Goal: Task Accomplishment & Management: Use online tool/utility

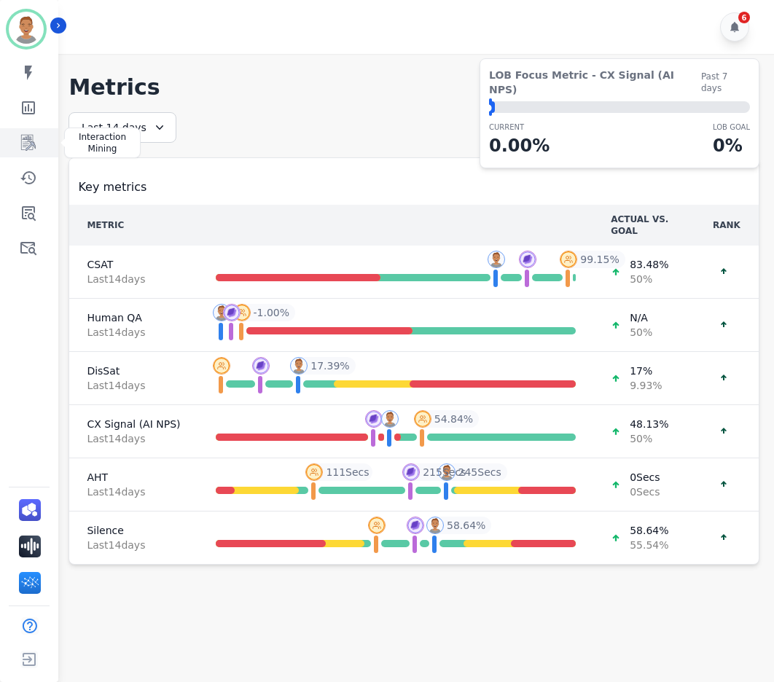
click at [23, 141] on icon "Sidebar" at bounding box center [28, 142] width 17 height 17
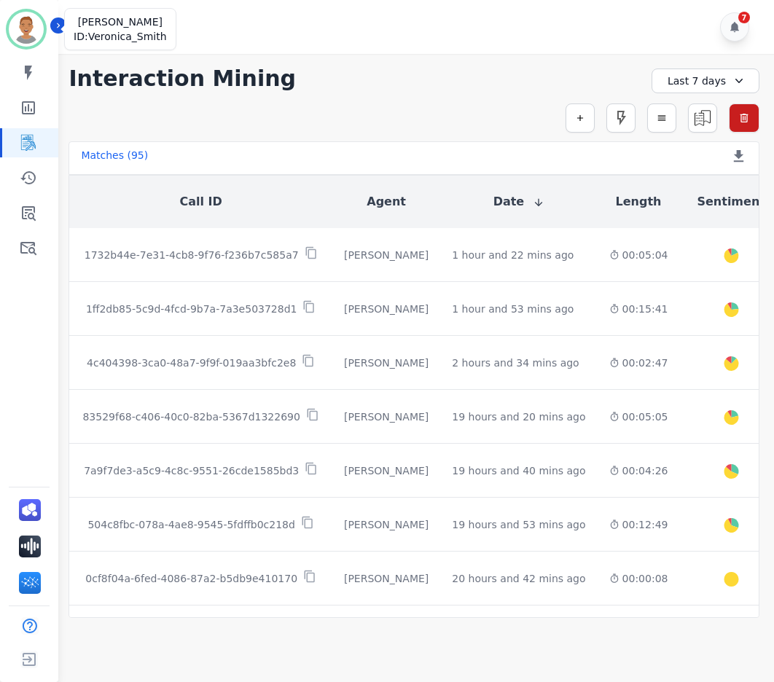
click at [20, 39] on img "Sidebar" at bounding box center [26, 29] width 35 height 35
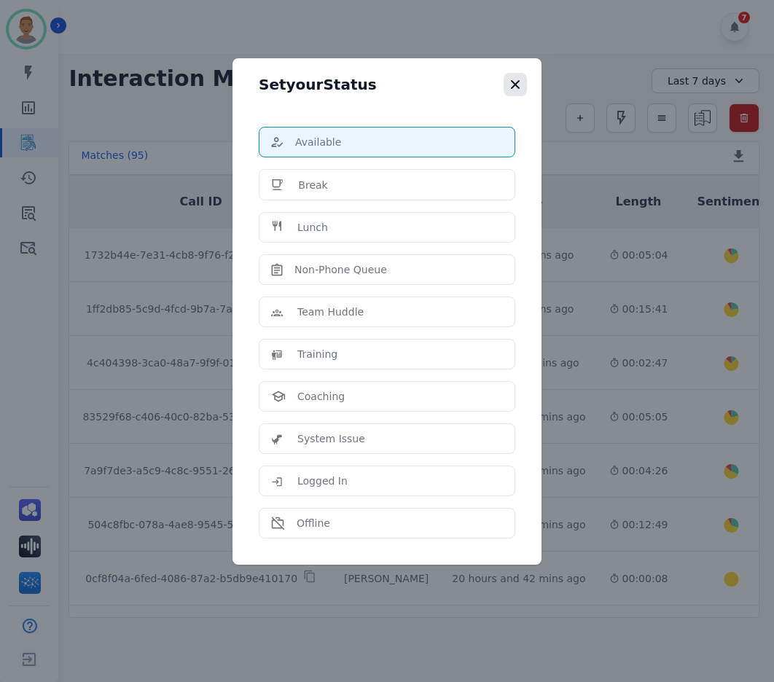
click at [516, 85] on icon "button" at bounding box center [515, 84] width 9 height 9
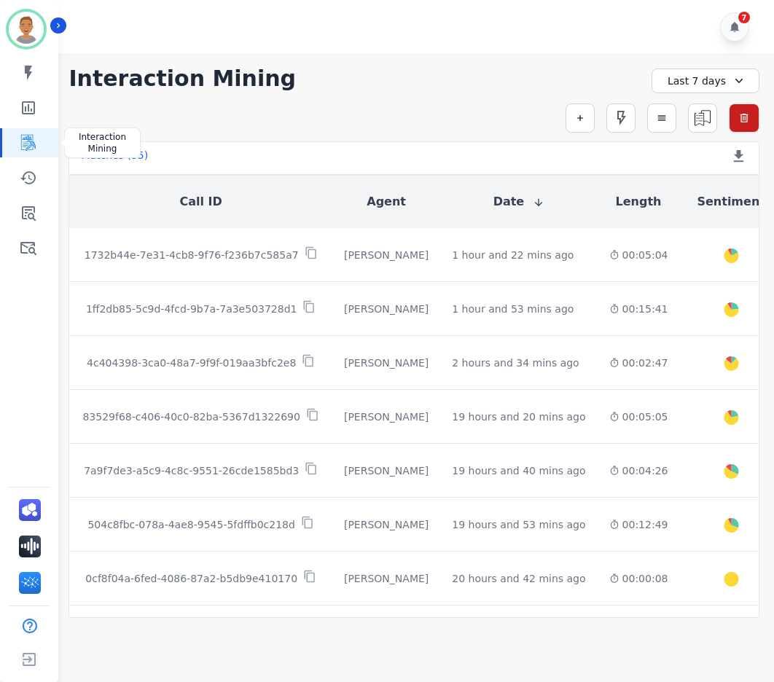
click at [30, 145] on icon "Sidebar" at bounding box center [28, 143] width 15 height 16
click at [26, 141] on icon "Sidebar" at bounding box center [28, 142] width 17 height 17
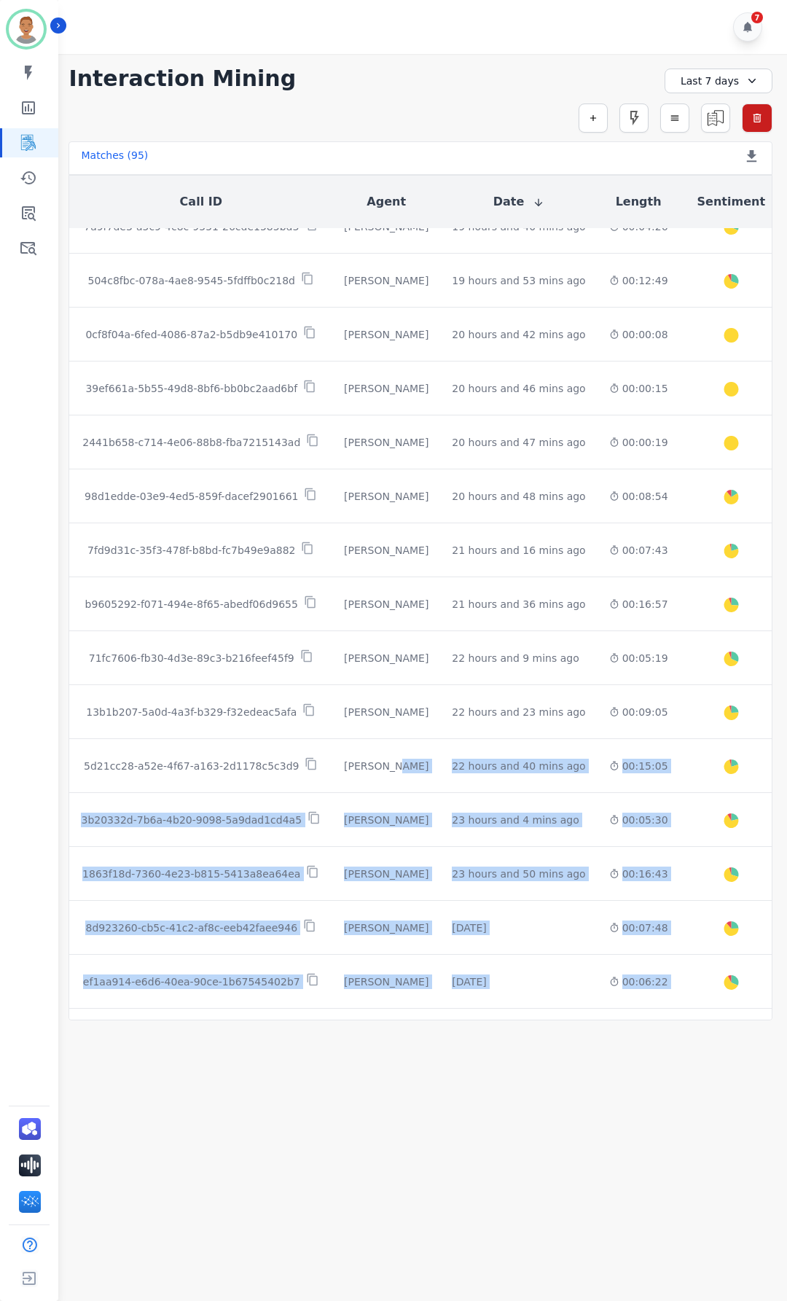
scroll to position [354, 0]
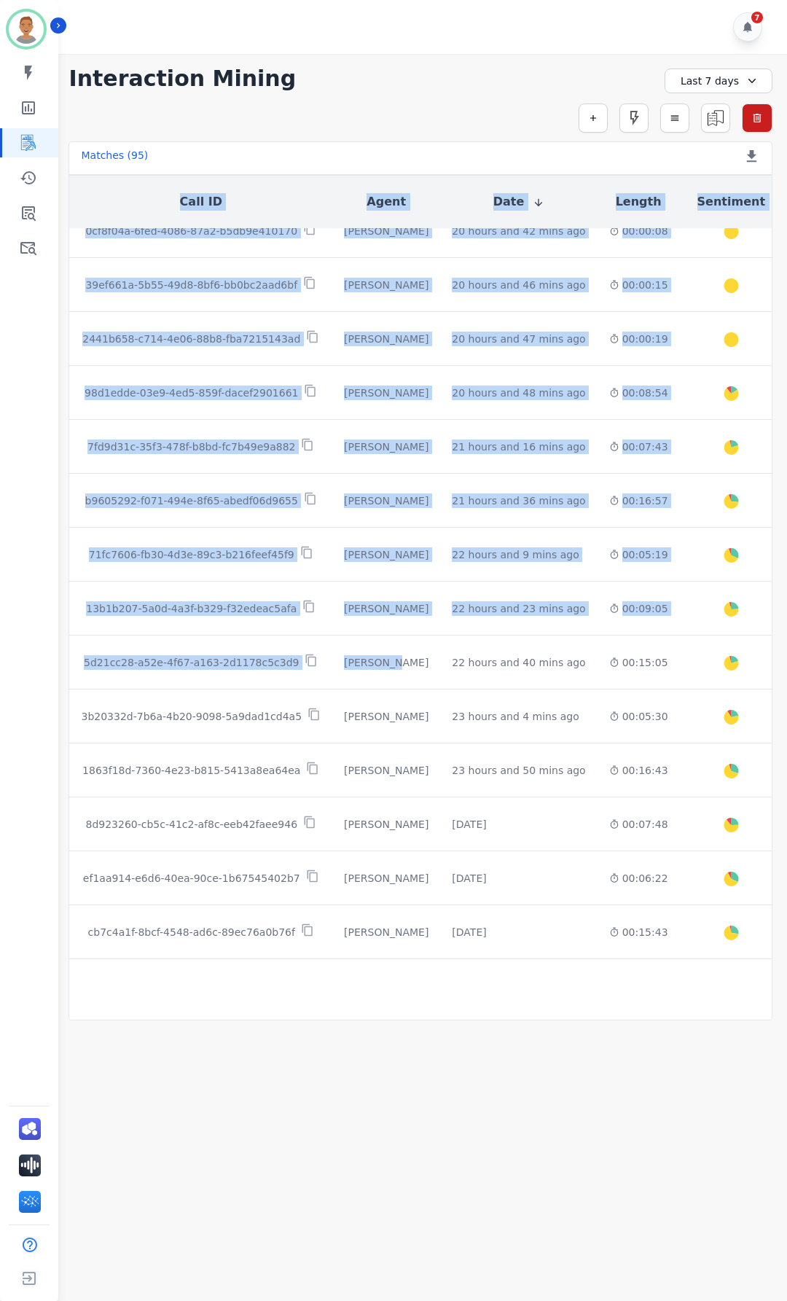
drag, startPoint x: 366, startPoint y: 1012, endPoint x: 443, endPoint y: 1018, distance: 77.5
click at [443, 682] on div "Call ID Agent Date Length Sentiment CSAT QA Call Summary Transfer To 1732b44e-7…" at bounding box center [421, 597] width 704 height 845
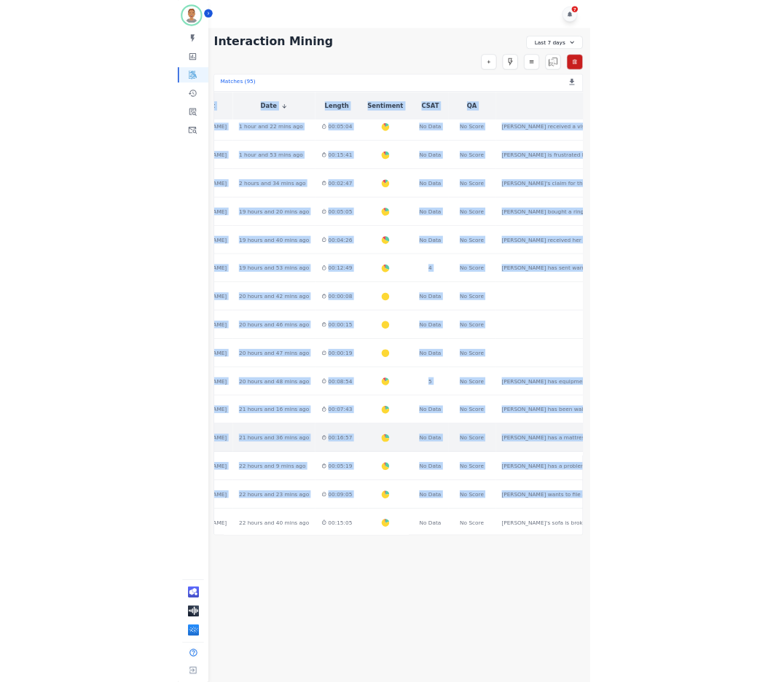
scroll to position [0, 335]
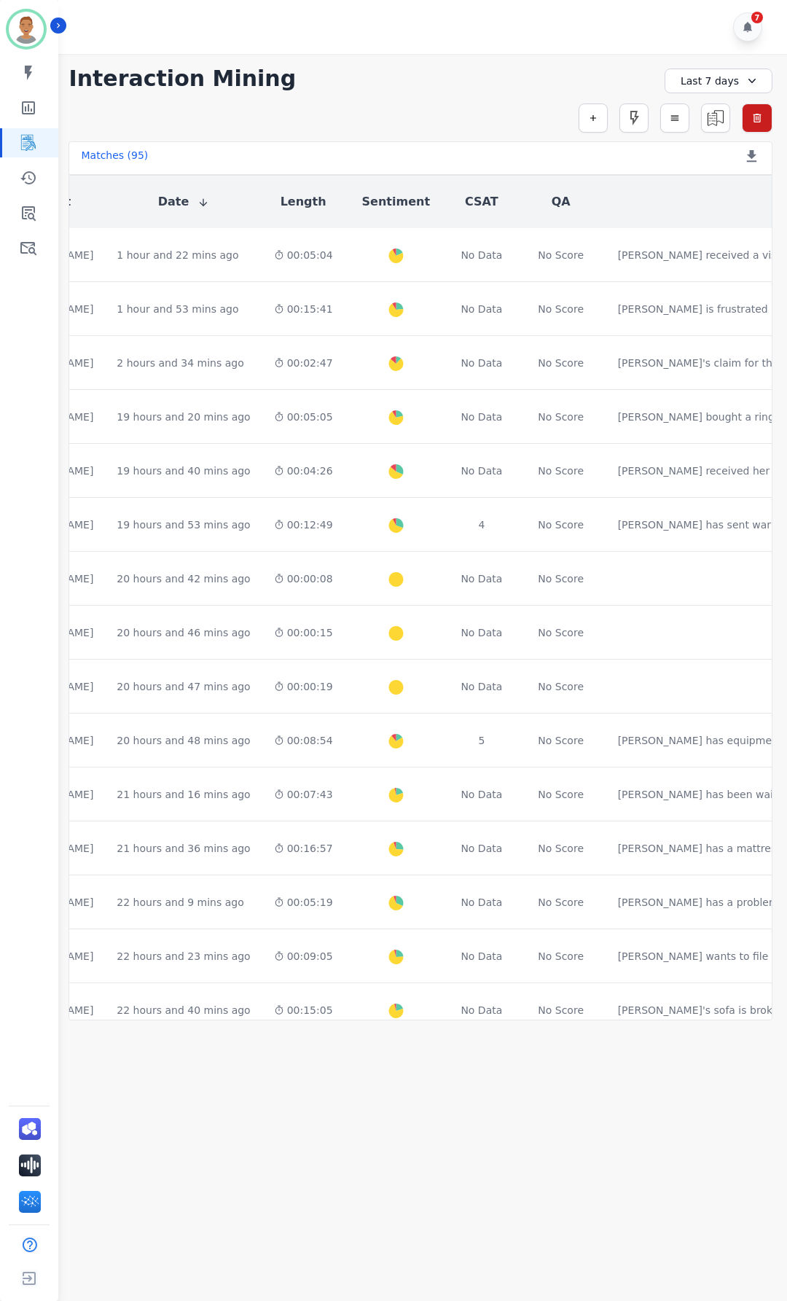
click at [371, 91] on div "**********" at bounding box center [420, 537] width 733 height 966
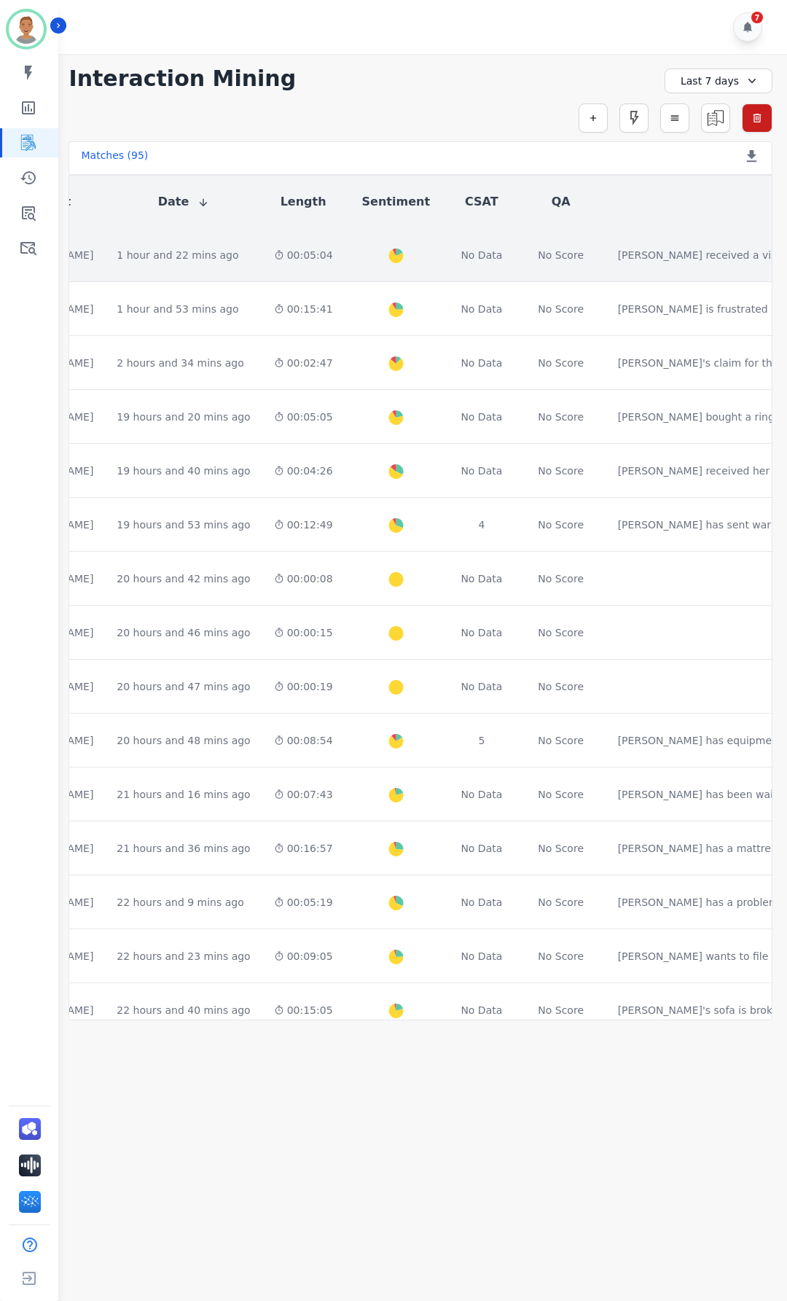
click at [262, 243] on td "00:05:04" at bounding box center [303, 255] width 82 height 54
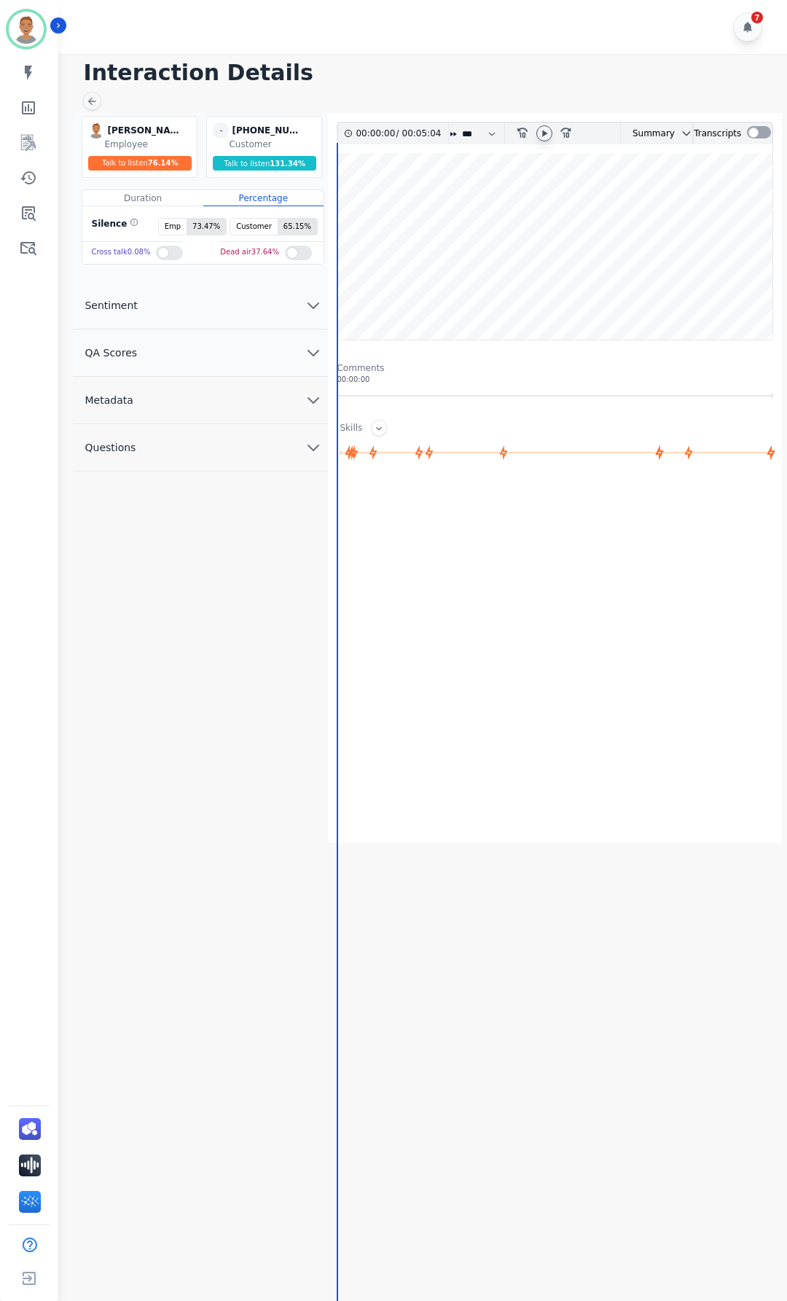
click at [544, 136] on icon at bounding box center [545, 134] width 12 height 12
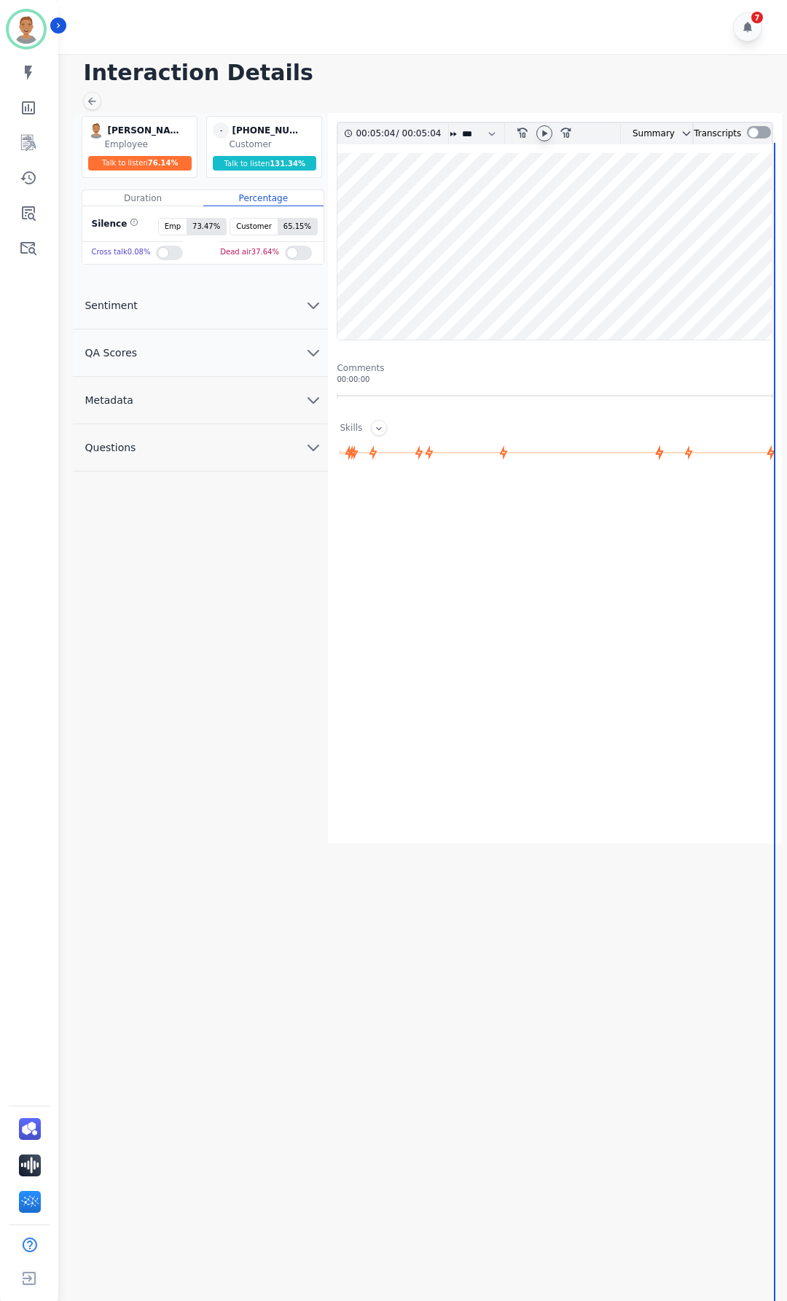
click at [547, 132] on icon at bounding box center [545, 134] width 12 height 12
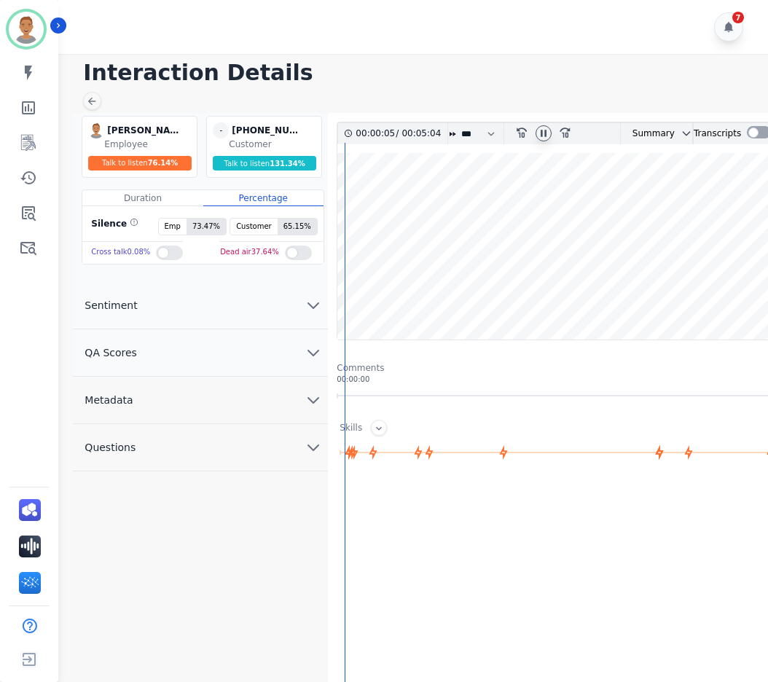
click at [539, 134] on icon at bounding box center [544, 134] width 12 height 12
click at [33, 141] on icon "Sidebar" at bounding box center [28, 143] width 15 height 16
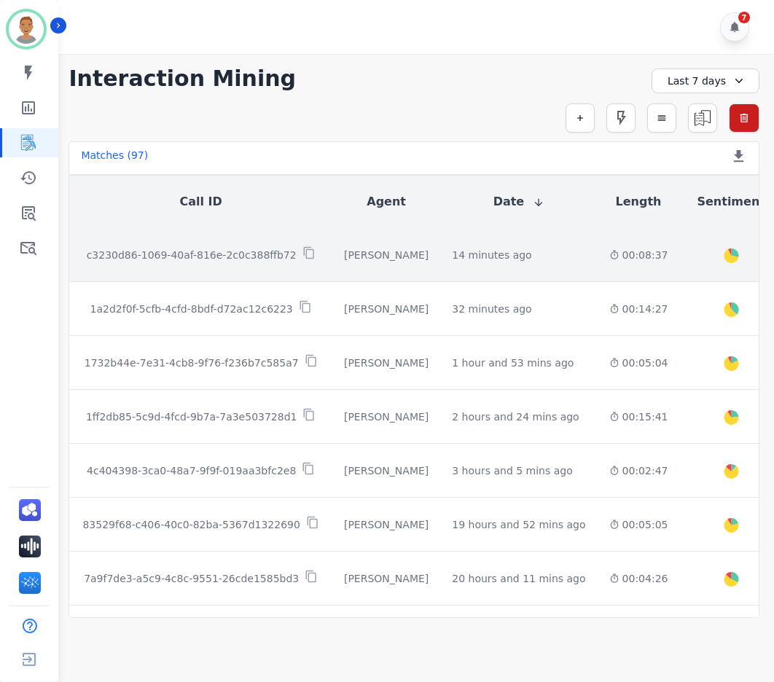
click at [483, 272] on td "14 minutes ago Start at: Thur, Oct 2nd, 2025 - 1:02pm" at bounding box center [518, 255] width 157 height 54
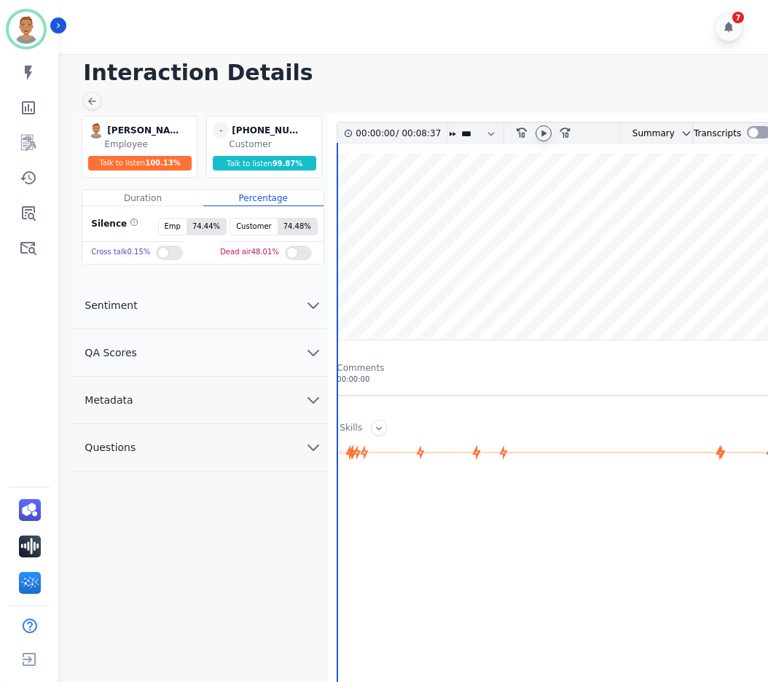
click at [544, 126] on div at bounding box center [544, 133] width 16 height 16
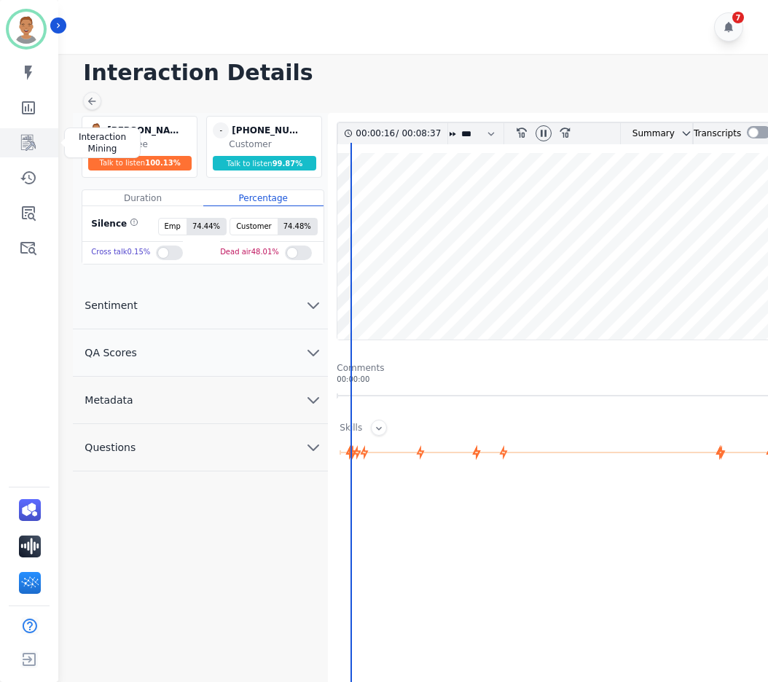
click at [27, 148] on icon "Sidebar" at bounding box center [28, 143] width 15 height 16
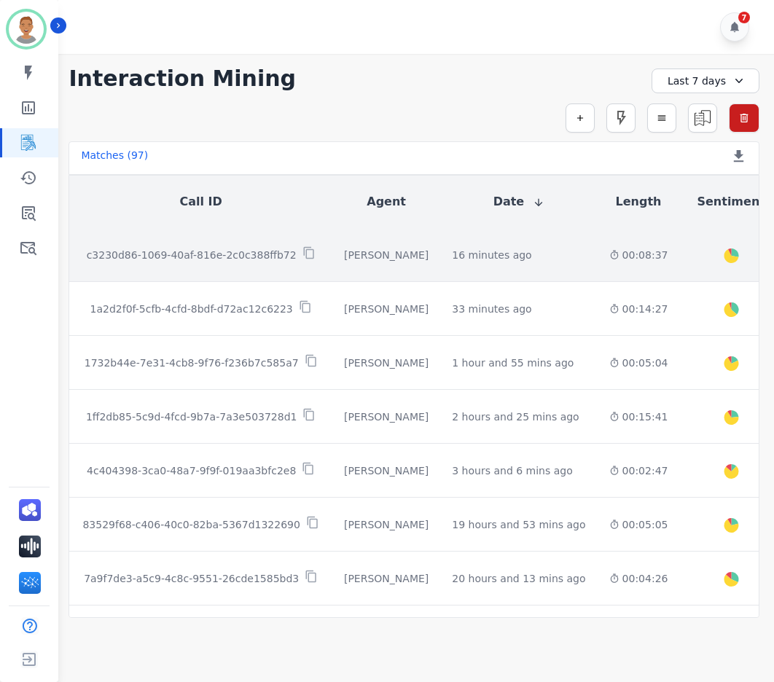
click at [458, 268] on td "16 minutes ago Start at: Thur, Oct 2nd, 2025 - 1:02pm" at bounding box center [518, 255] width 157 height 54
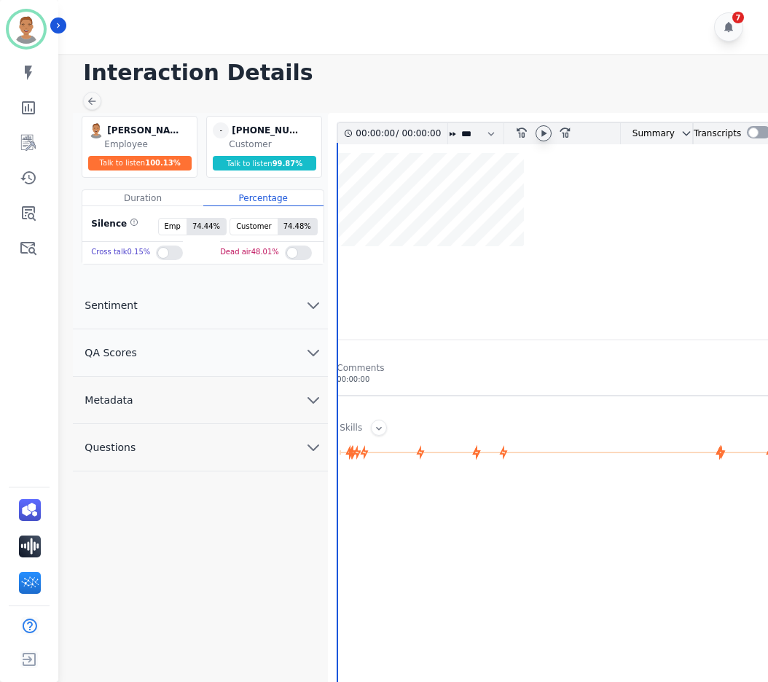
click at [548, 134] on icon at bounding box center [544, 134] width 12 height 12
click at [542, 136] on icon at bounding box center [544, 133] width 6 height 7
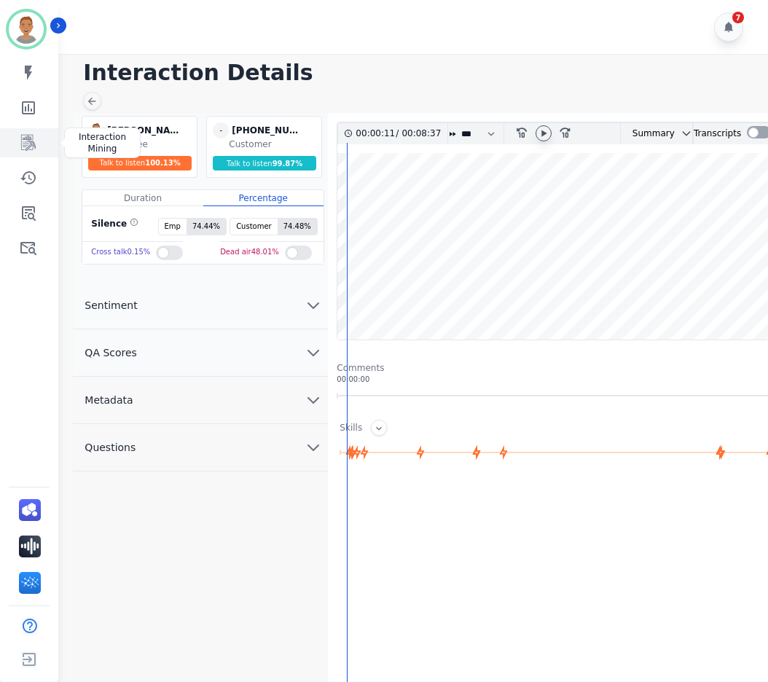
click at [26, 149] on icon "Sidebar" at bounding box center [28, 142] width 17 height 17
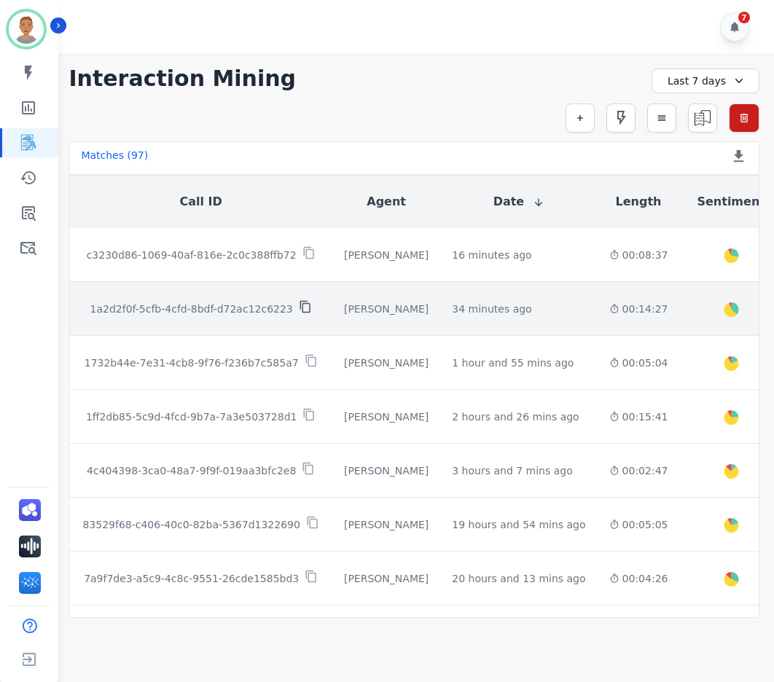
click at [299, 308] on icon at bounding box center [305, 306] width 13 height 13
click at [598, 327] on td "00:14:27" at bounding box center [639, 309] width 82 height 54
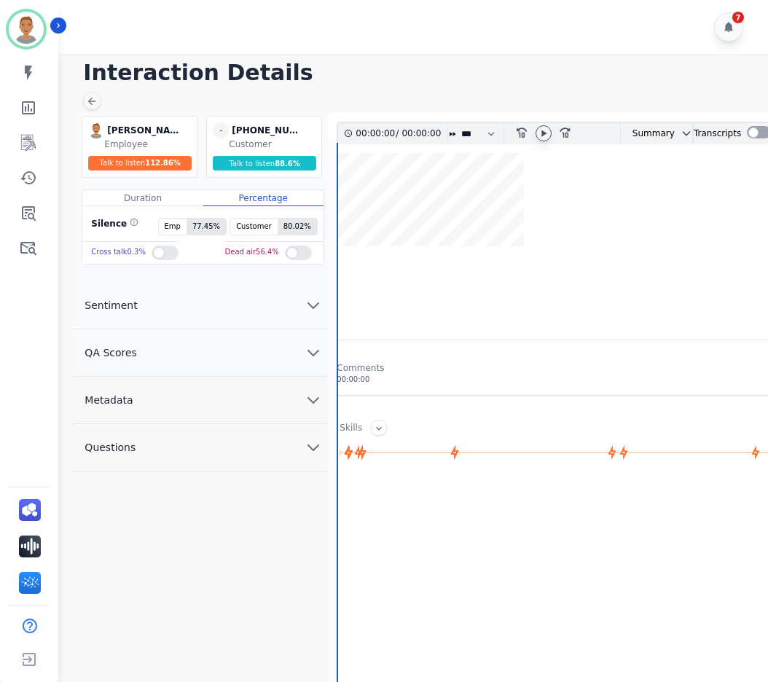
click at [544, 129] on icon at bounding box center [544, 134] width 12 height 12
click at [410, 302] on wave at bounding box center [554, 246] width 434 height 187
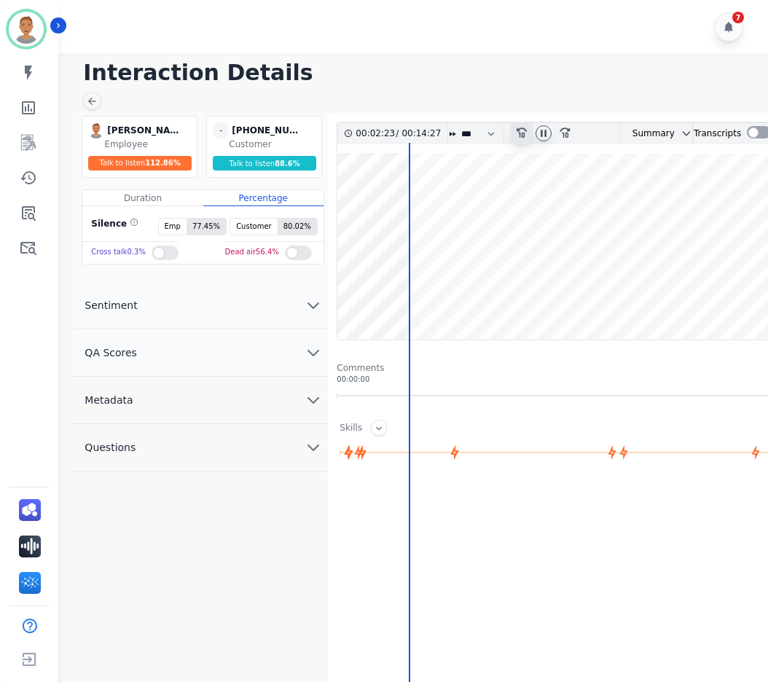
click at [524, 133] on icon at bounding box center [523, 133] width 10 height 10
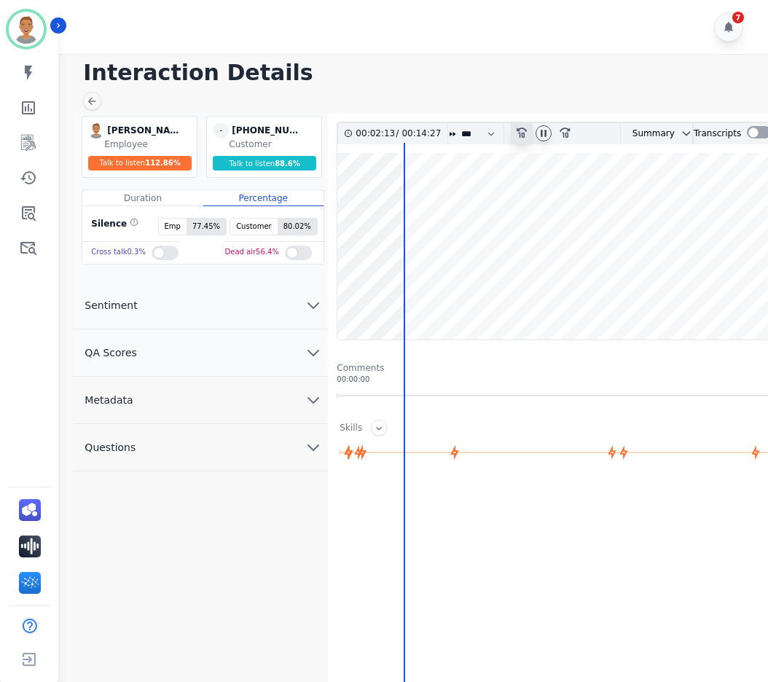
click at [526, 138] on div "rewind-10" at bounding box center [522, 133] width 22 height 21
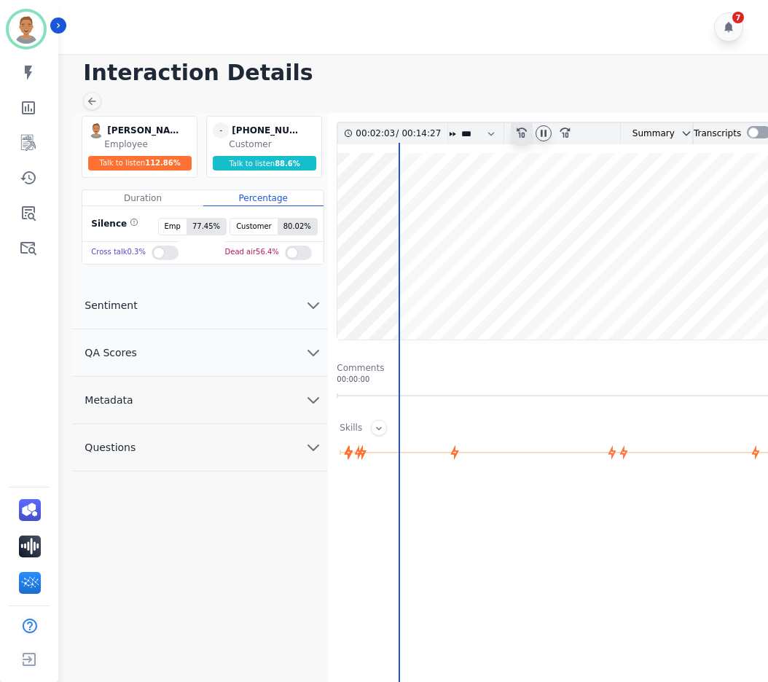
click at [521, 133] on icon at bounding box center [523, 133] width 10 height 10
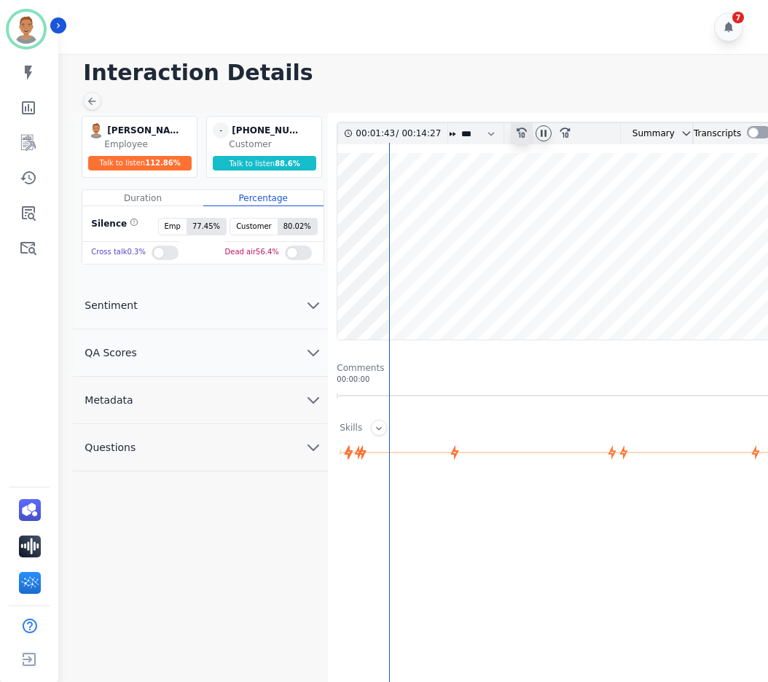
click at [521, 133] on icon at bounding box center [523, 133] width 10 height 10
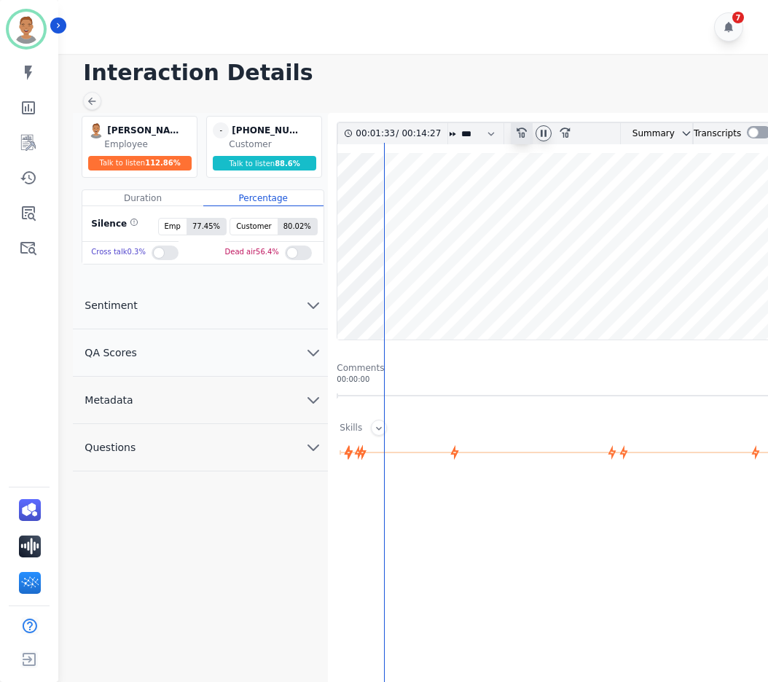
click at [521, 133] on icon at bounding box center [523, 133] width 10 height 10
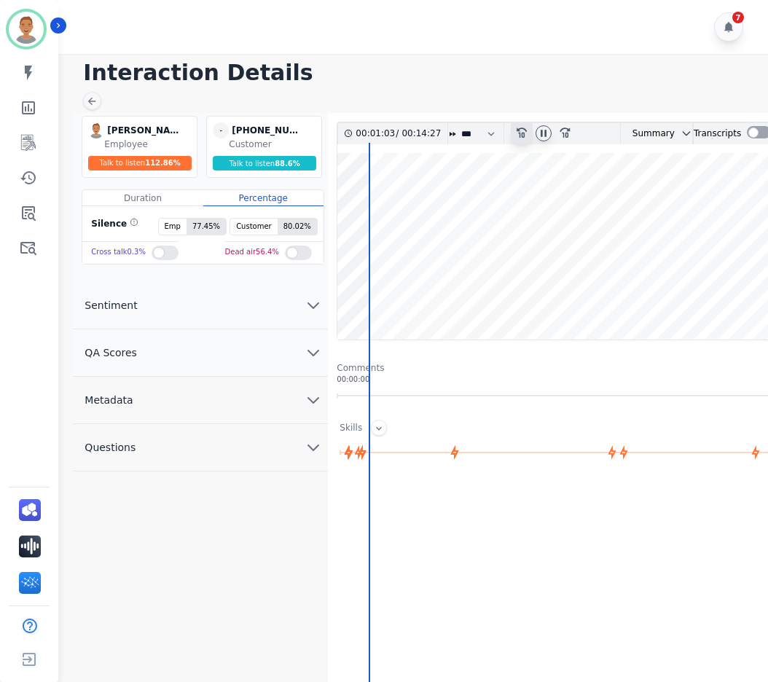
click at [521, 133] on icon at bounding box center [523, 133] width 10 height 10
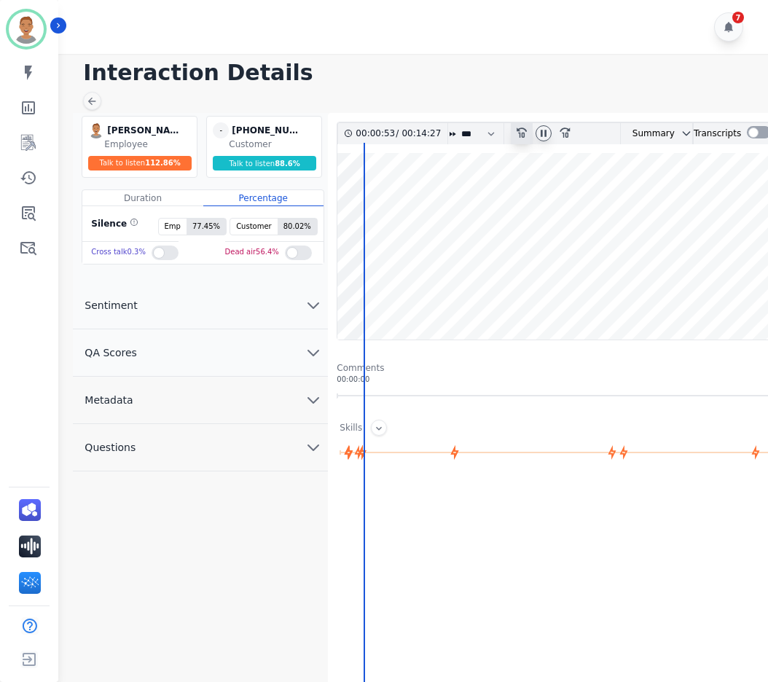
click at [521, 133] on icon at bounding box center [523, 133] width 10 height 10
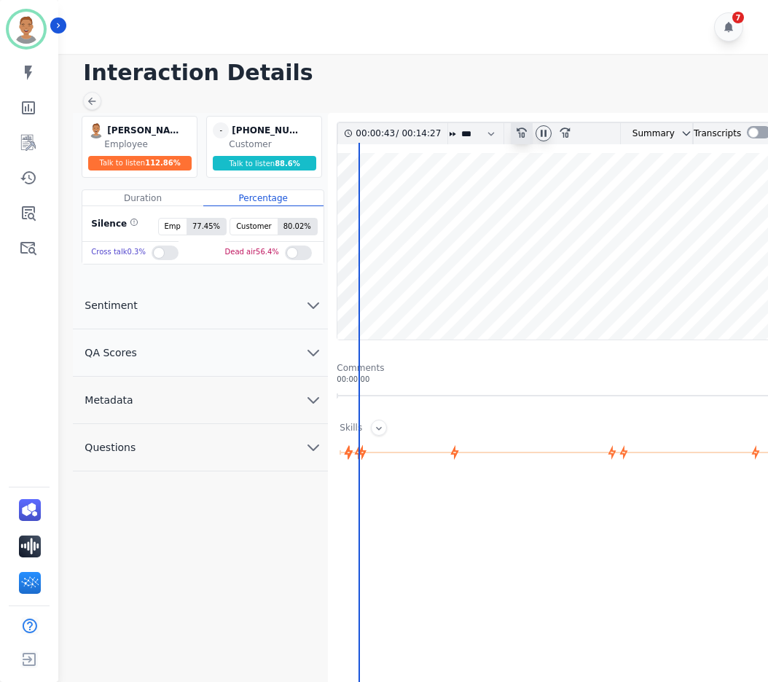
click at [521, 133] on icon at bounding box center [523, 133] width 10 height 10
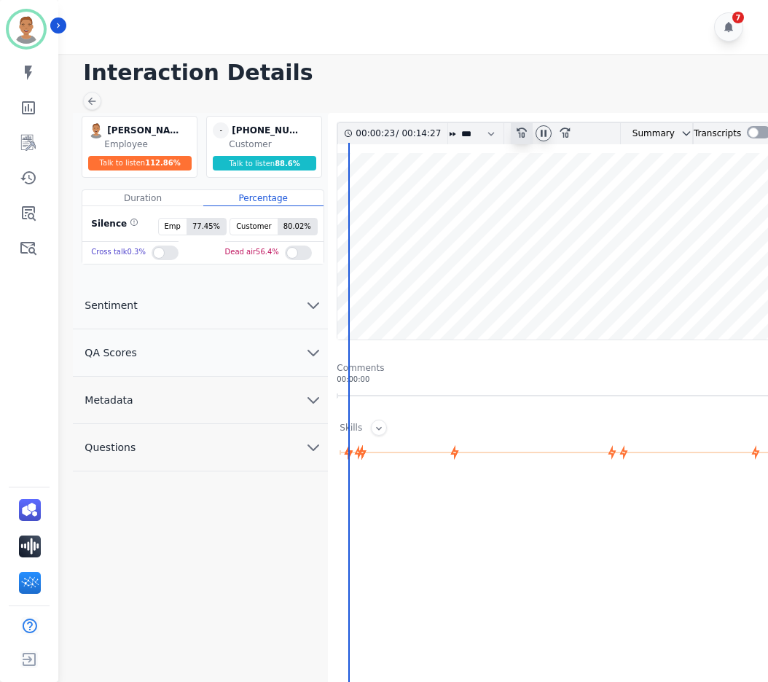
click at [521, 133] on icon at bounding box center [523, 133] width 10 height 10
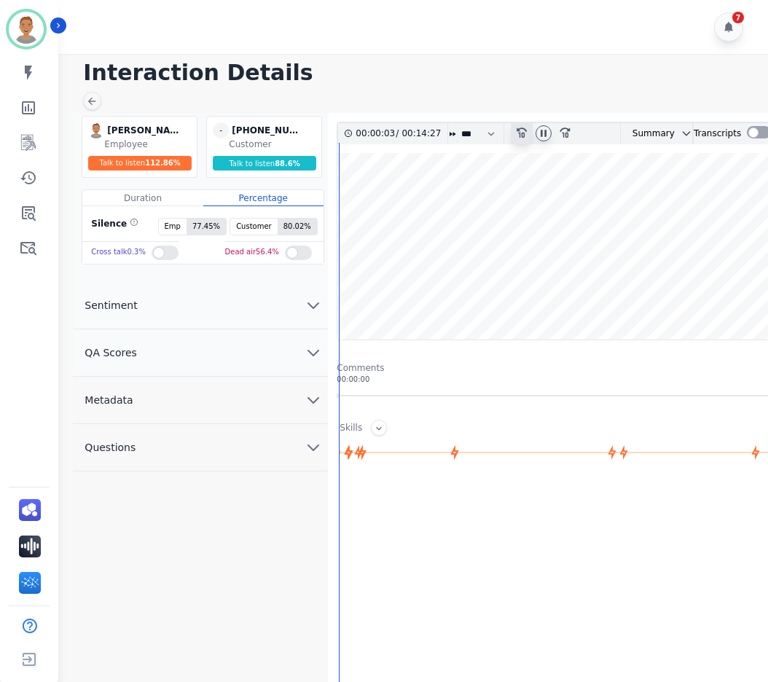
click at [521, 133] on icon at bounding box center [523, 133] width 10 height 10
click at [152, 254] on div at bounding box center [165, 253] width 27 height 15
click at [293, 256] on div at bounding box center [298, 253] width 27 height 15
click at [748, 133] on div at bounding box center [759, 132] width 24 height 12
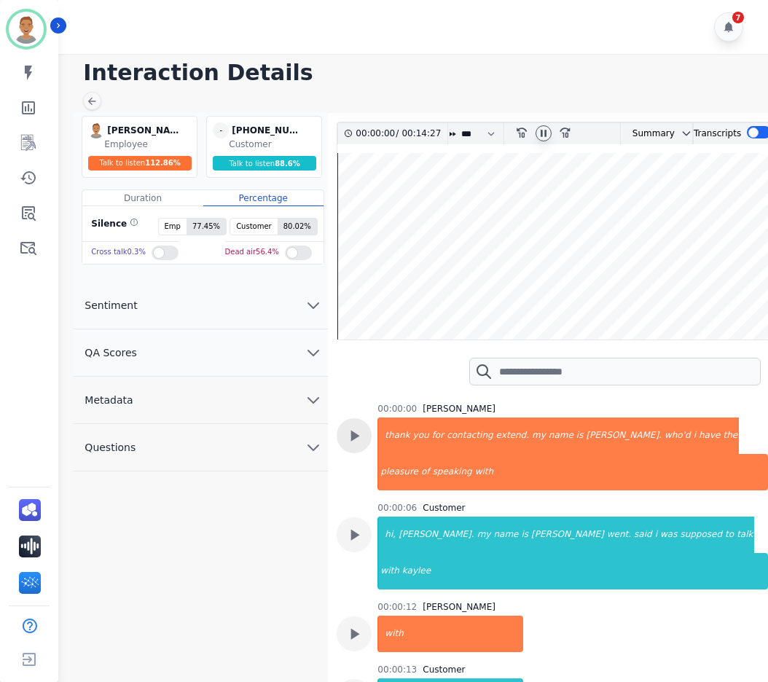
click at [357, 435] on icon at bounding box center [355, 436] width 9 height 11
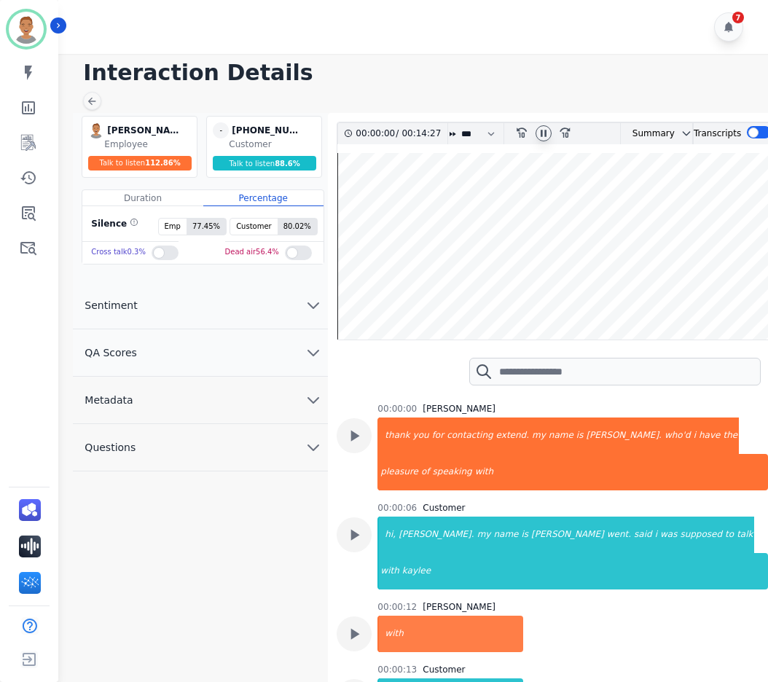
click at [538, 131] on div at bounding box center [544, 133] width 16 height 16
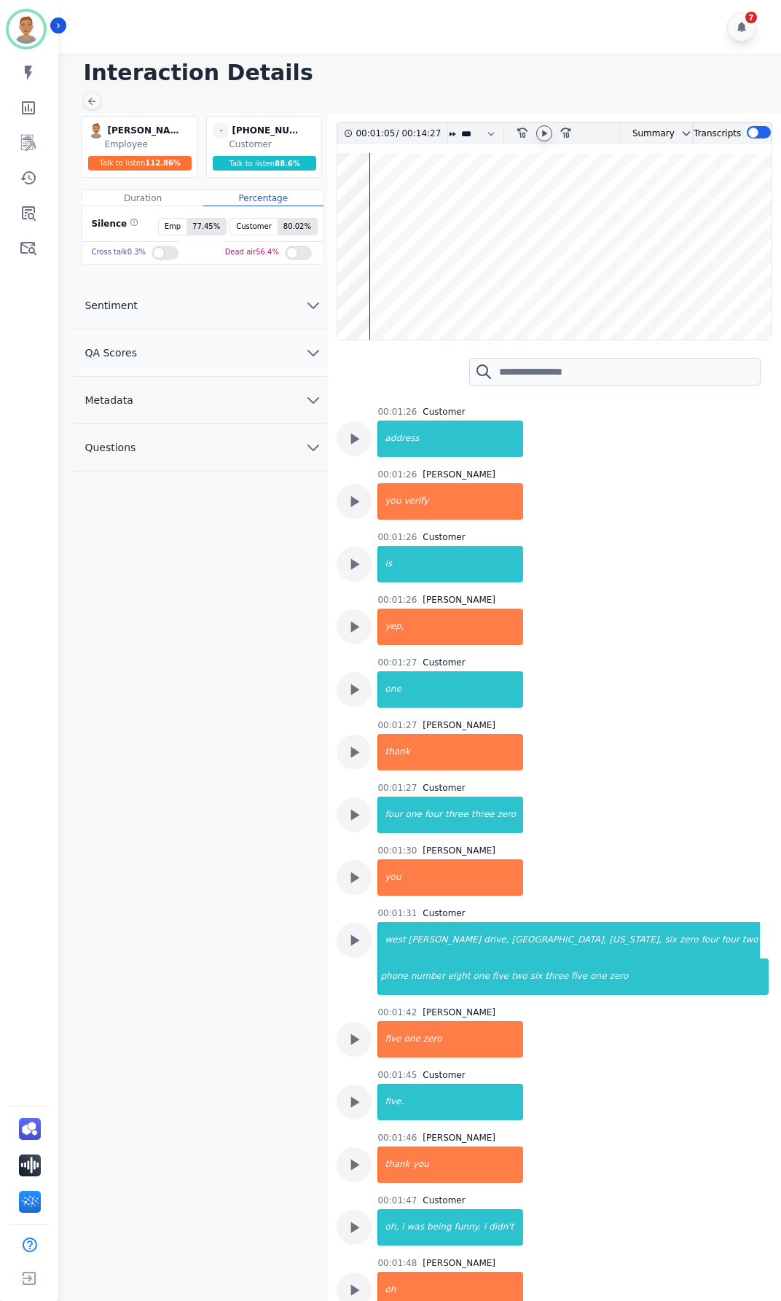
scroll to position [2478, 0]
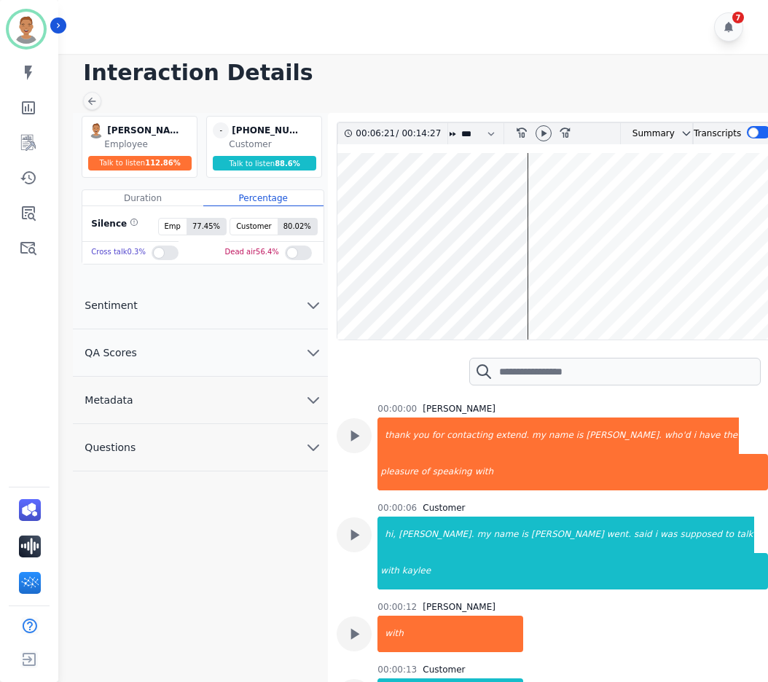
scroll to position [2478, 0]
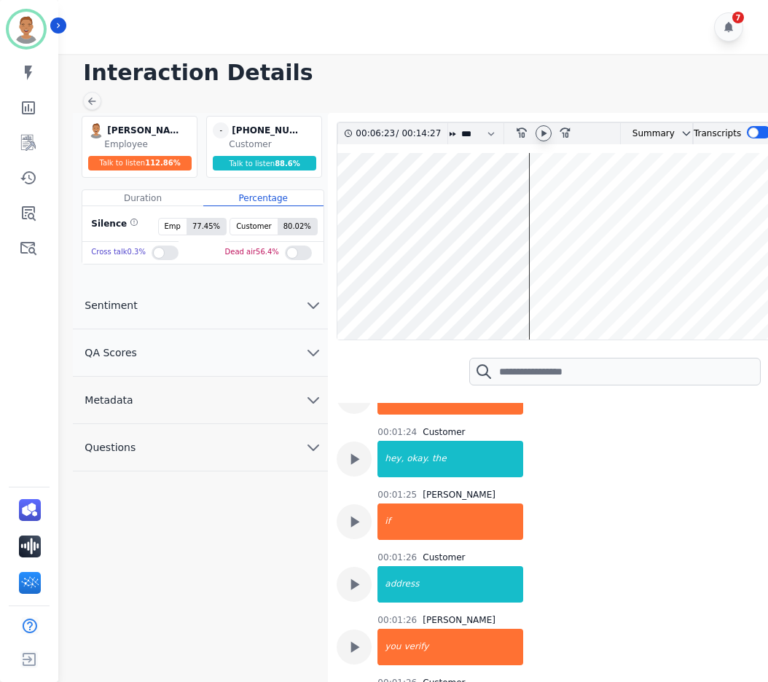
click at [542, 130] on icon at bounding box center [544, 134] width 12 height 12
click at [565, 133] on icon at bounding box center [566, 133] width 10 height 10
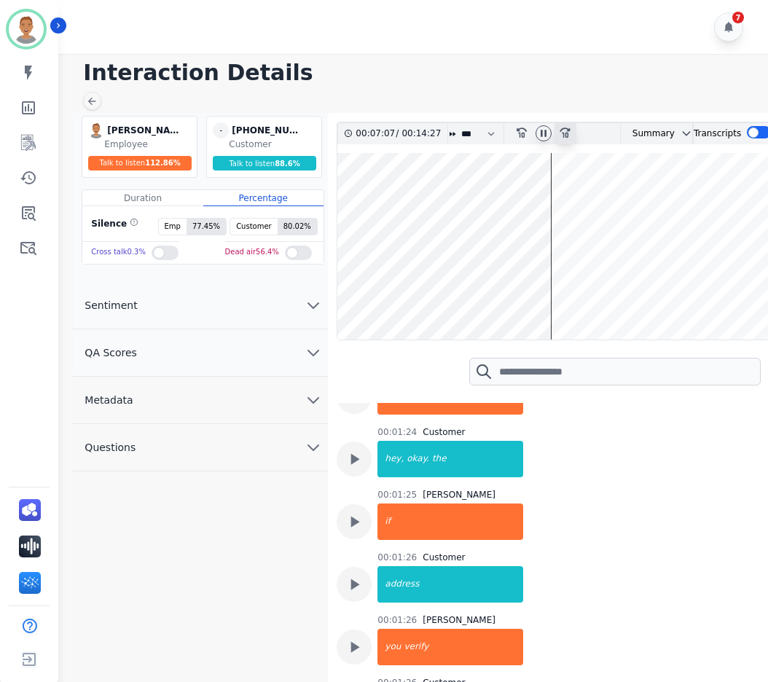
click at [565, 133] on icon at bounding box center [566, 133] width 10 height 10
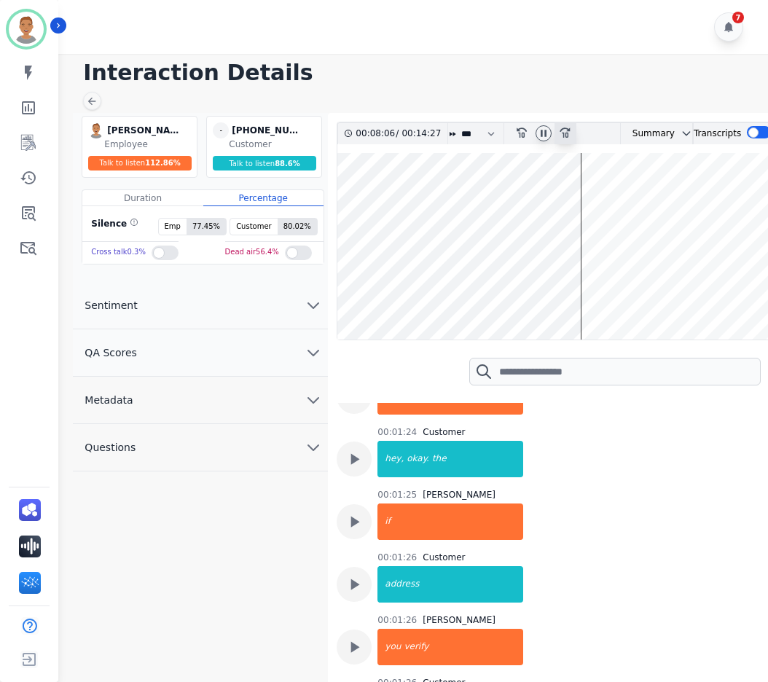
click at [565, 133] on icon at bounding box center [566, 133] width 10 height 10
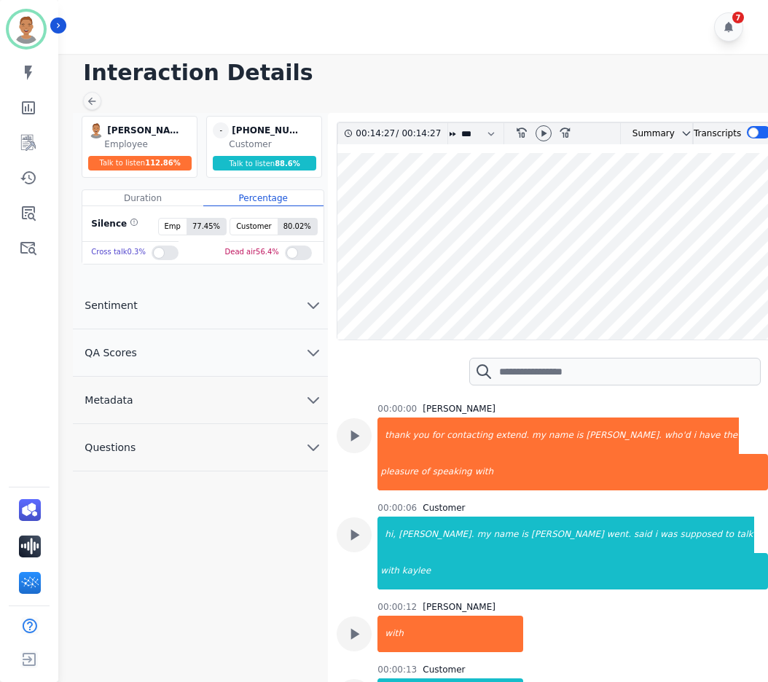
scroll to position [2478, 0]
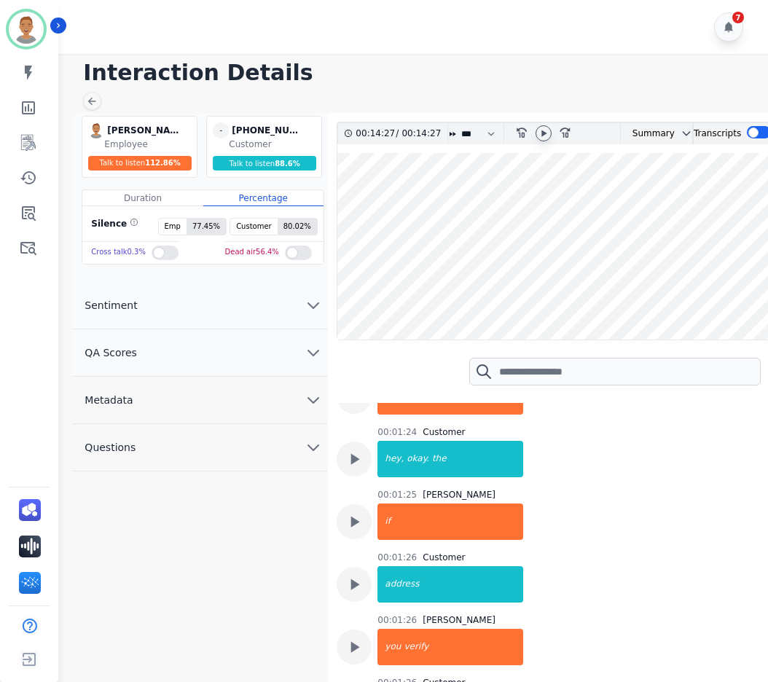
click at [541, 133] on icon at bounding box center [544, 134] width 12 height 12
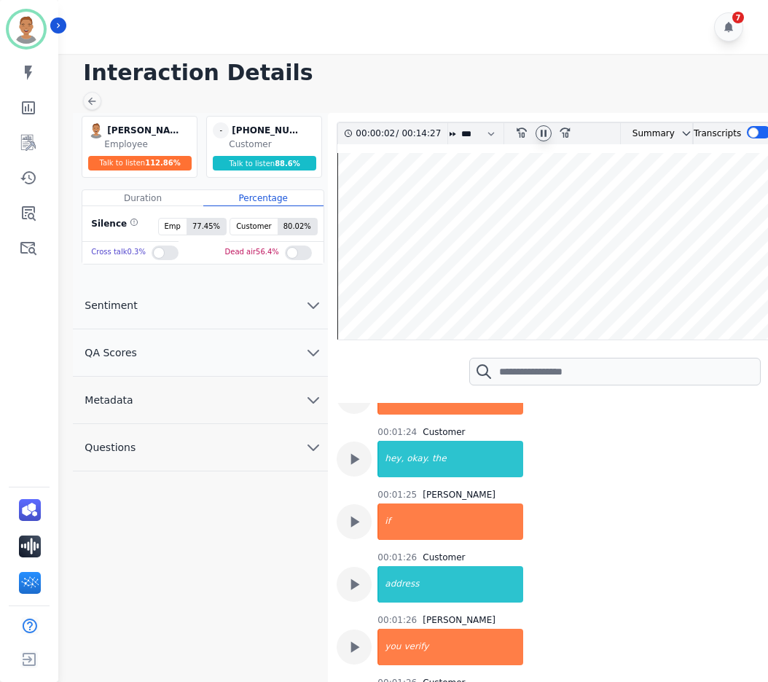
click at [547, 133] on icon at bounding box center [544, 134] width 12 height 12
click at [526, 131] on icon "rewind-10" at bounding box center [521, 132] width 12 height 12
click at [524, 131] on icon "rewind-10" at bounding box center [521, 132] width 12 height 12
drag, startPoint x: 335, startPoint y: 241, endPoint x: 512, endPoint y: 236, distance: 177.2
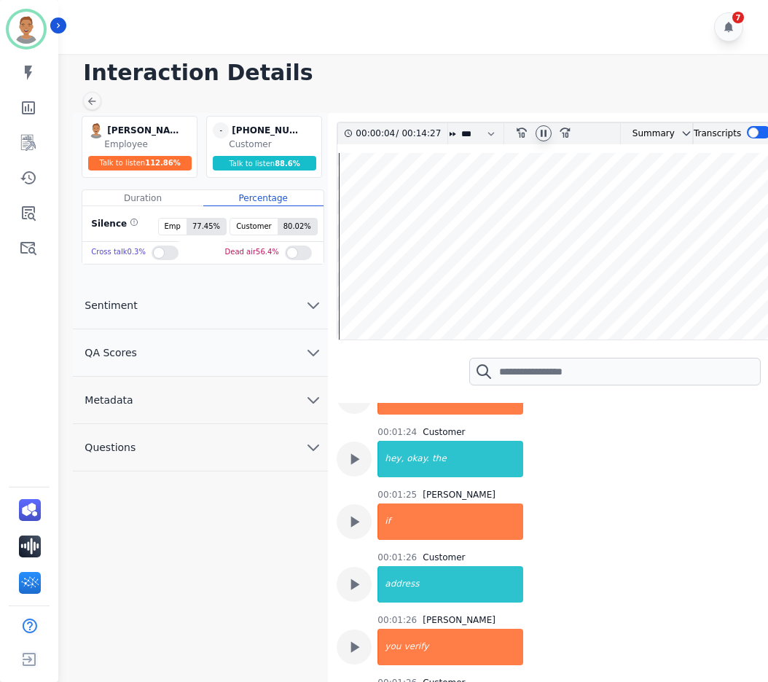
click at [476, 239] on div "00:00:04 / 00:14:27 * * * **** * *** * **** rewind-10 fast-forward-10 Summary A…" at bounding box center [554, 432] width 453 height 639
click at [604, 187] on wave at bounding box center [554, 246] width 434 height 187
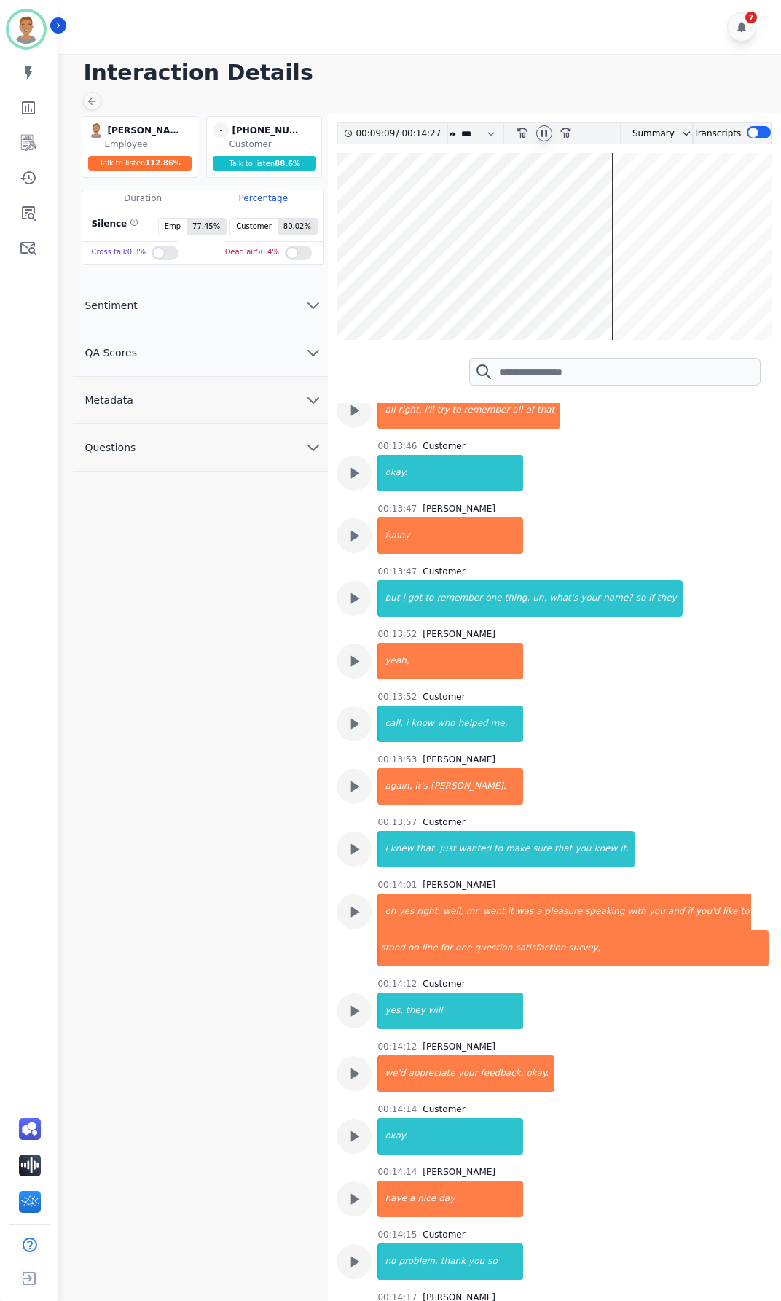
scroll to position [11, 0]
